Goal: Task Accomplishment & Management: Manage account settings

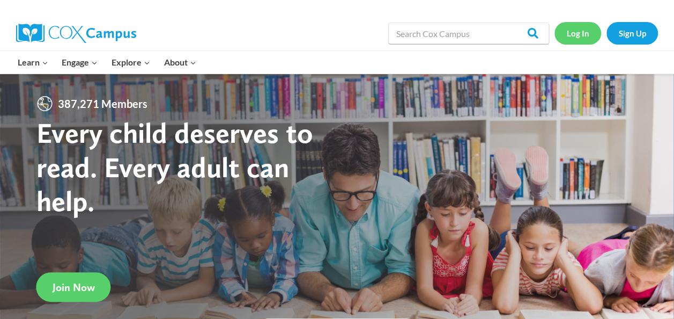
click at [577, 24] on link "Log In" at bounding box center [578, 33] width 47 height 22
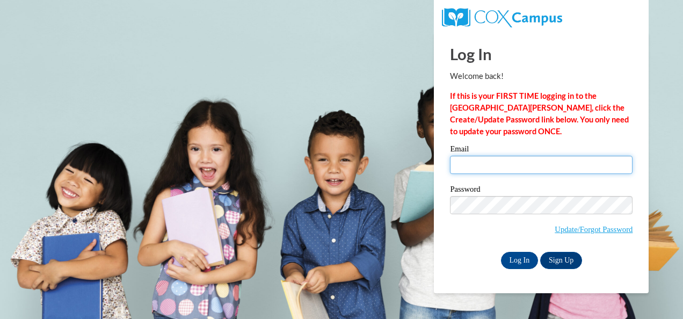
click at [526, 160] on input "Email" at bounding box center [541, 165] width 182 height 18
type input "[EMAIL_ADDRESS][DOMAIN_NAME]"
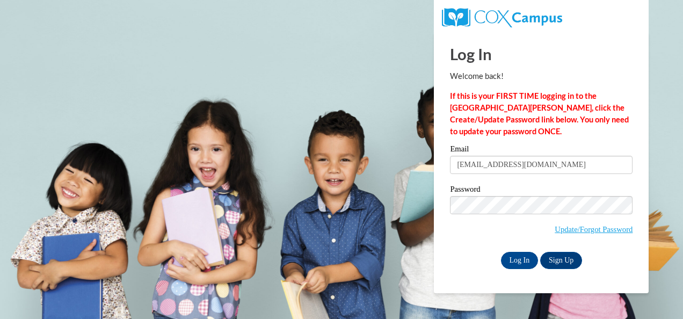
click at [505, 216] on span "Update/Forgot Password" at bounding box center [541, 218] width 182 height 45
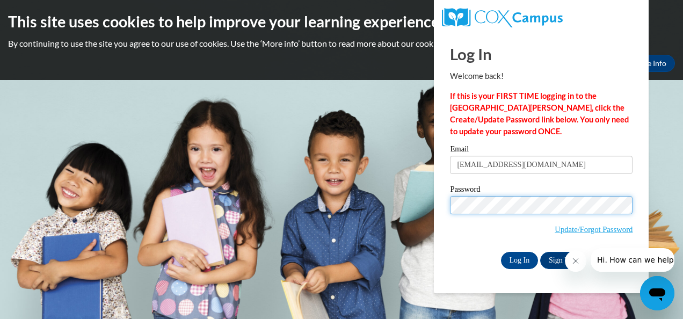
click at [501, 252] on input "Log In" at bounding box center [520, 260] width 38 height 17
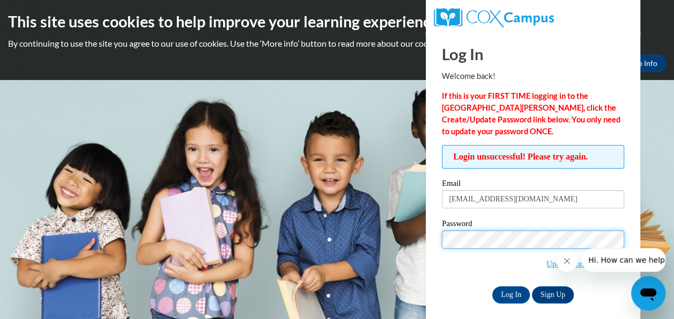
click at [493, 286] on input "Log In" at bounding box center [512, 294] width 38 height 17
